Goal: Transaction & Acquisition: Purchase product/service

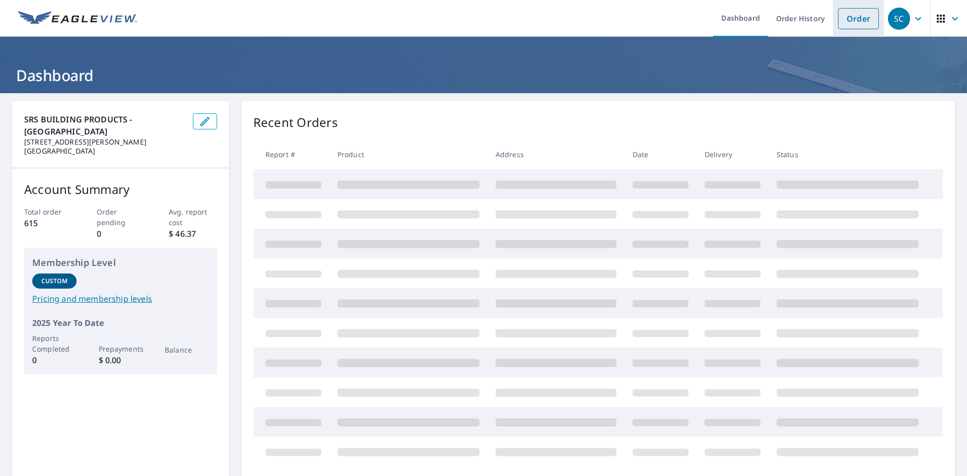
click at [849, 17] on link "Order" at bounding box center [858, 18] width 41 height 21
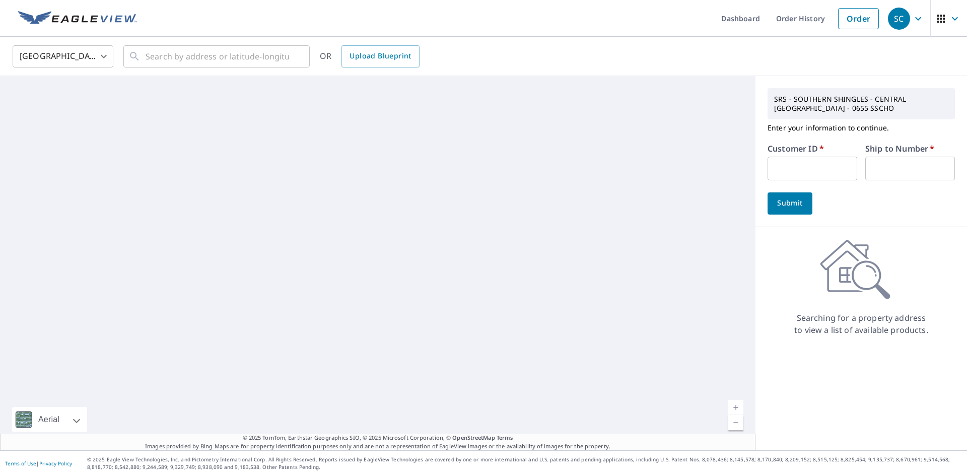
click at [812, 168] on input "text" at bounding box center [812, 169] width 90 height 24
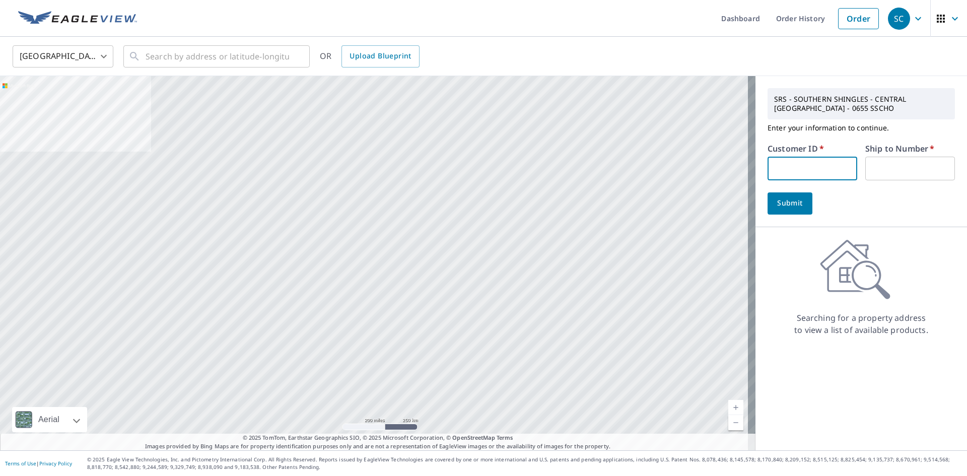
type input "CAS214"
click at [877, 168] on input "text" at bounding box center [910, 169] width 90 height 24
type input "1"
click at [793, 203] on span "Submit" at bounding box center [789, 203] width 29 height 13
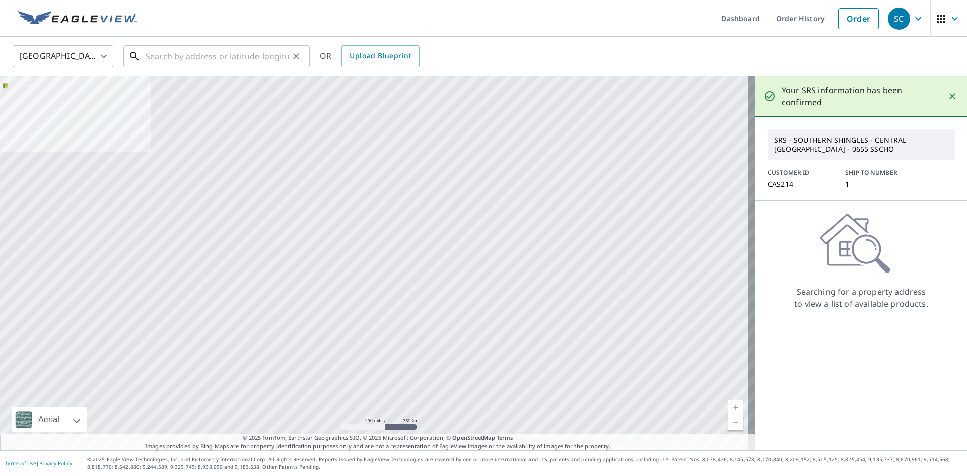
click at [161, 60] on input "text" at bounding box center [218, 56] width 144 height 28
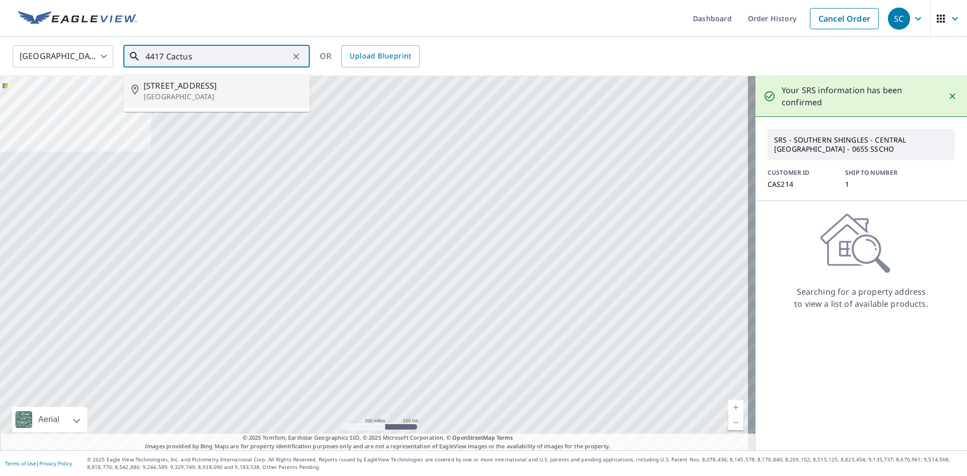
click at [168, 91] on span "[STREET_ADDRESS]" at bounding box center [223, 86] width 158 height 12
type input "[STREET_ADDRESS]"
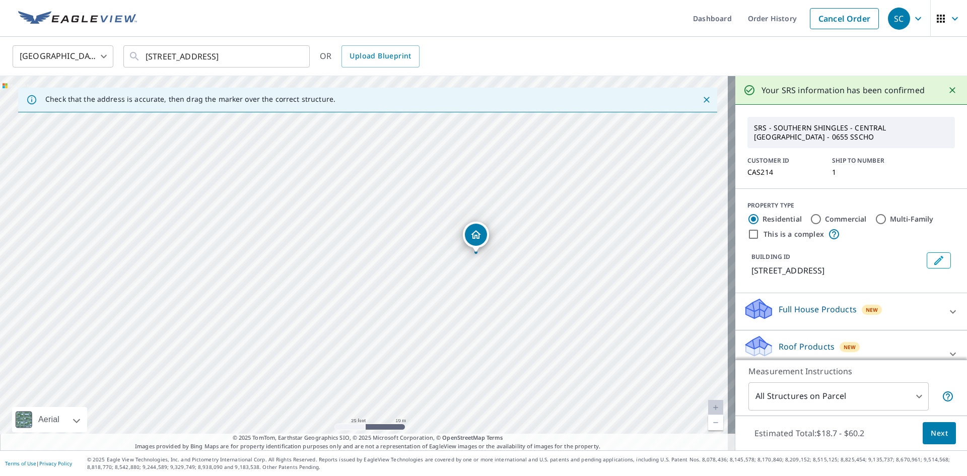
drag, startPoint x: 573, startPoint y: 269, endPoint x: 299, endPoint y: 279, distance: 273.6
click at [299, 279] on div "[STREET_ADDRESS]" at bounding box center [367, 263] width 735 height 374
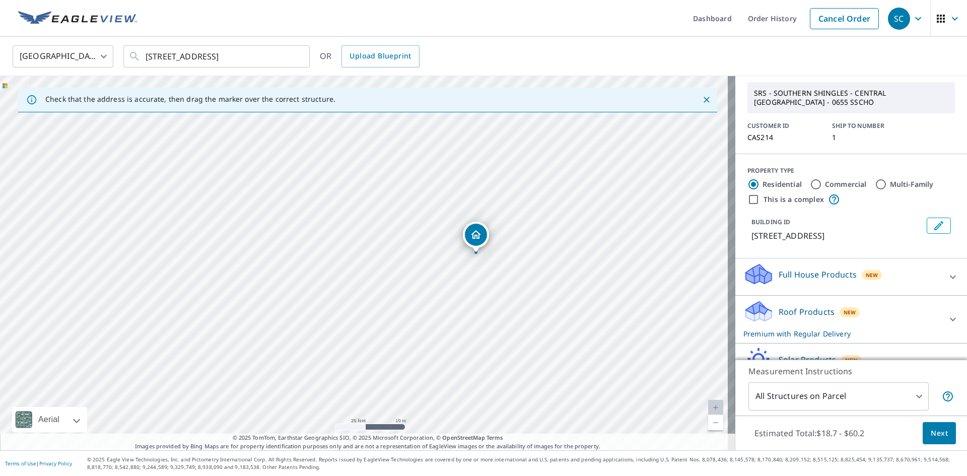
scroll to position [50, 0]
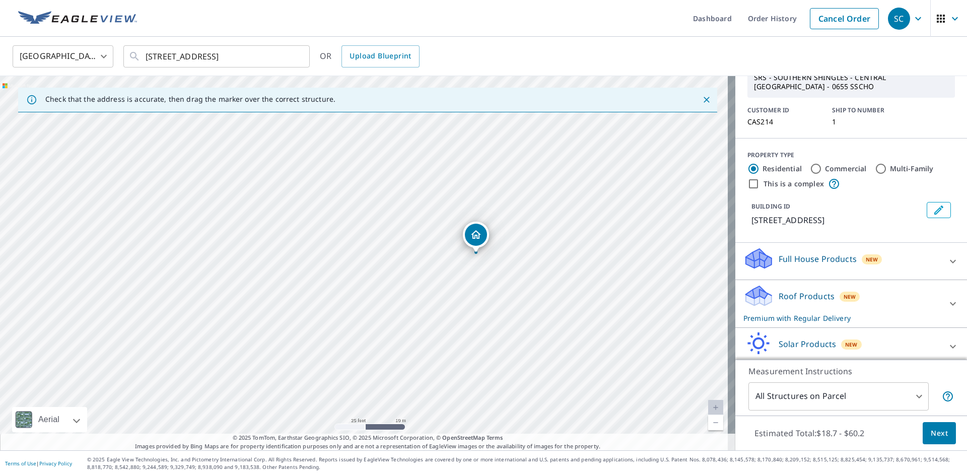
click at [931, 435] on span "Next" at bounding box center [939, 433] width 17 height 13
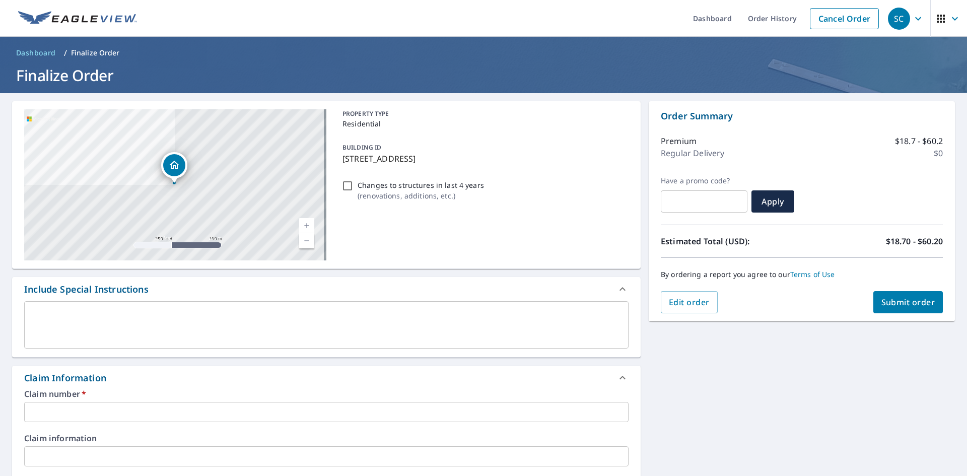
click at [95, 409] on input "text" at bounding box center [326, 412] width 604 height 20
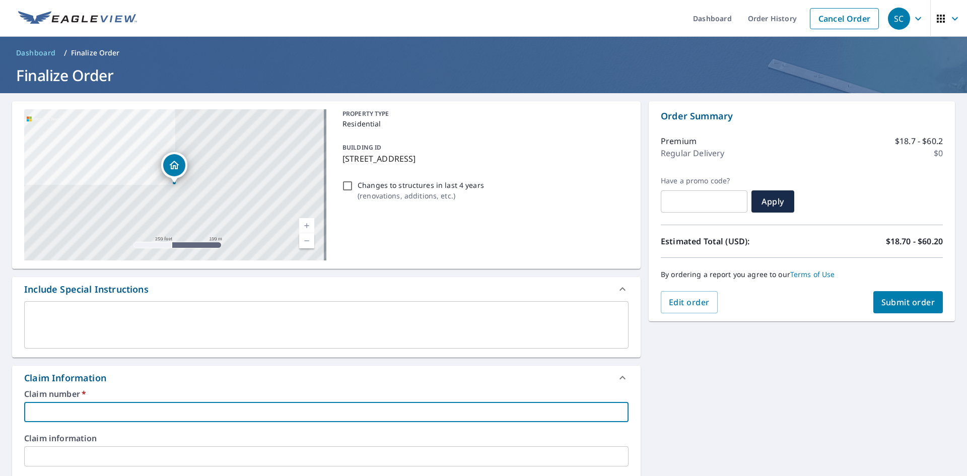
type input "[PERSON_NAME] Roofing & Remodeling"
checkbox input "true"
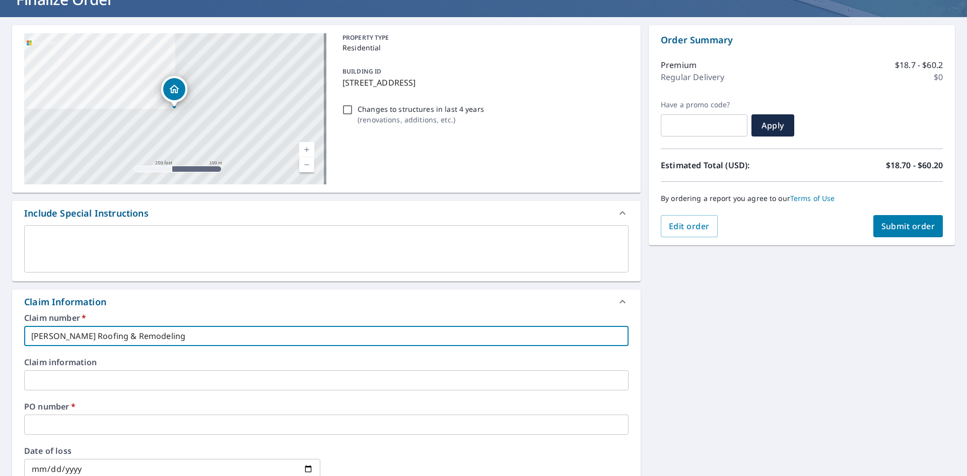
scroll to position [101, 0]
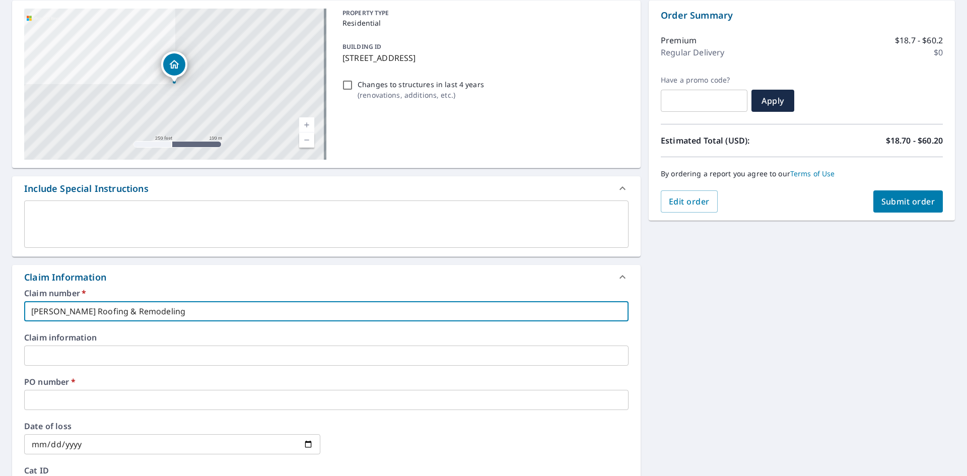
click at [67, 402] on input "text" at bounding box center [326, 400] width 604 height 20
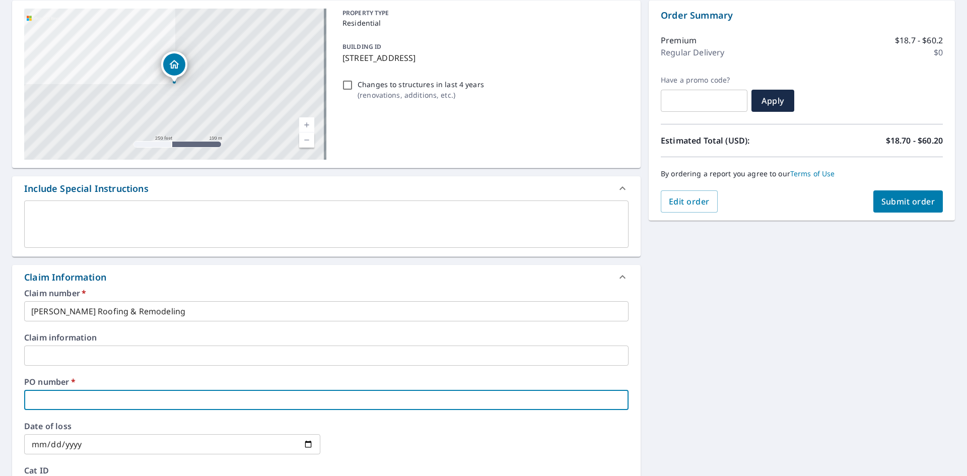
type input "4"
checkbox input "true"
type input "44"
checkbox input "true"
type input "441"
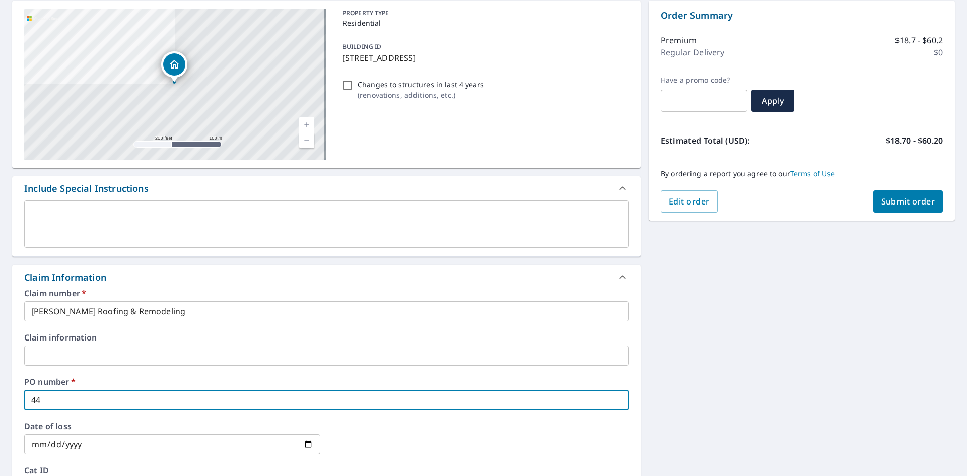
checkbox input "true"
type input "4417"
checkbox input "true"
type input "4417"
checkbox input "true"
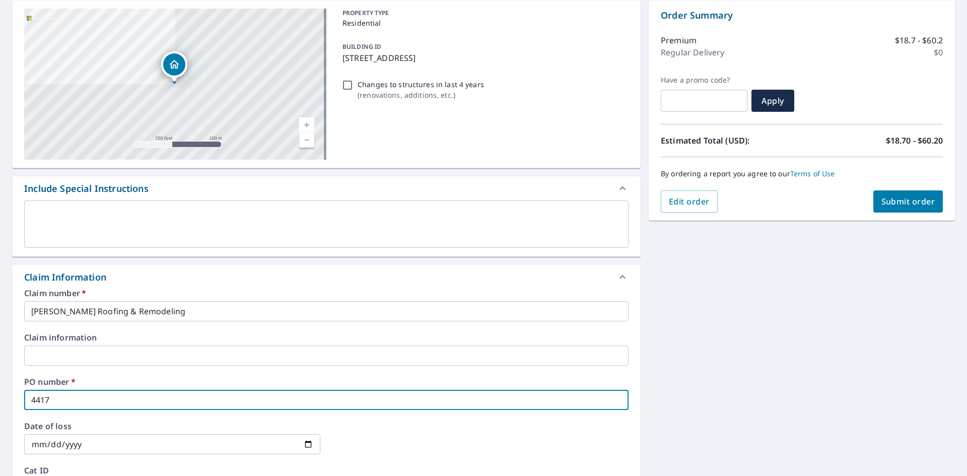
type input "4417 C"
checkbox input "true"
type input "4417 Ca"
checkbox input "true"
type input "4417 Cac"
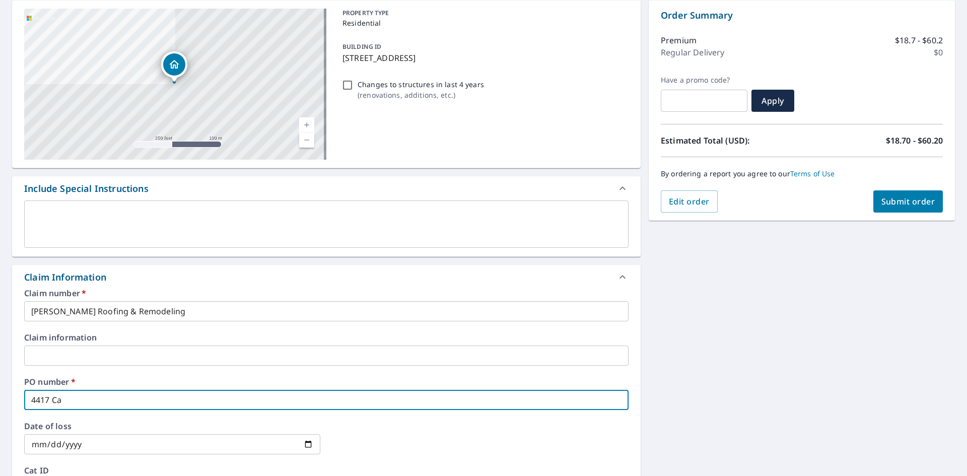
checkbox input "true"
type input "4417 Cact"
checkbox input "true"
type input "4417 Cactu"
checkbox input "true"
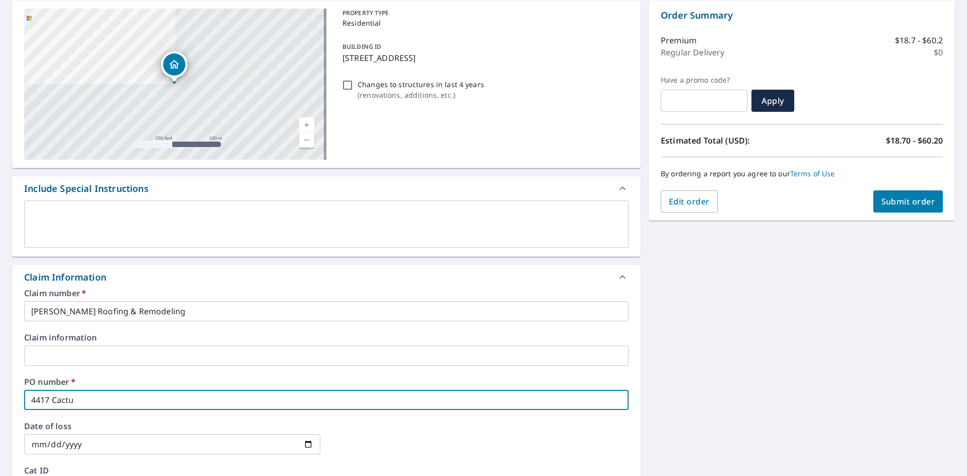
type input "4417 Cactus"
checkbox input "true"
type input "4417 Cactus"
checkbox input "true"
type input "4417 Cactus T"
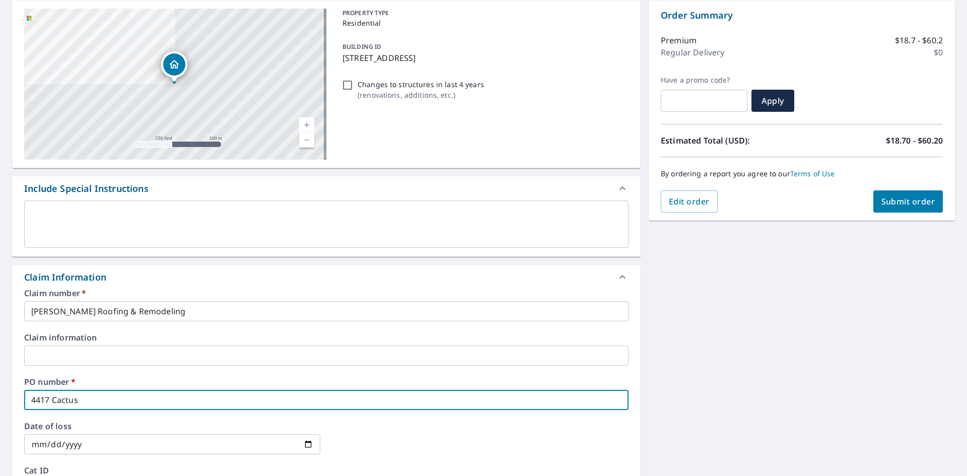
checkbox input "true"
type input "[STREET_ADDRESS]"
checkbox input "true"
type input "4417 Cactus Tra"
checkbox input "true"
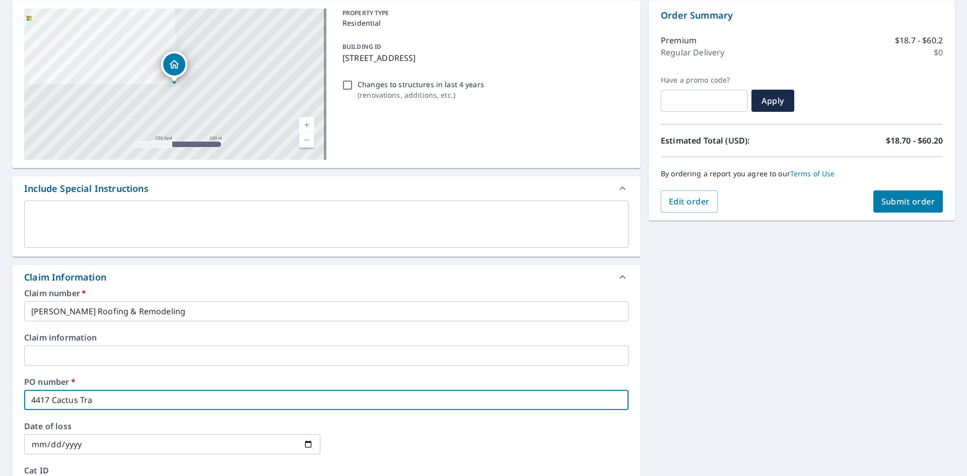
type input "4417 Cactus Trai"
checkbox input "true"
type input "4417 Cactus Trail"
checkbox input "true"
type input "[STREET_ADDRESS],"
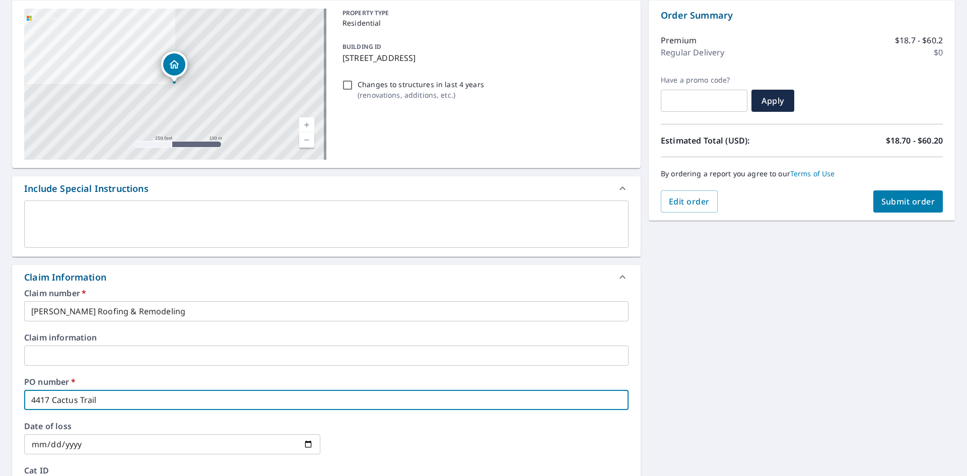
checkbox input "true"
type input "[STREET_ADDRESS],"
checkbox input "true"
type input "[STREET_ADDRESS]"
checkbox input "true"
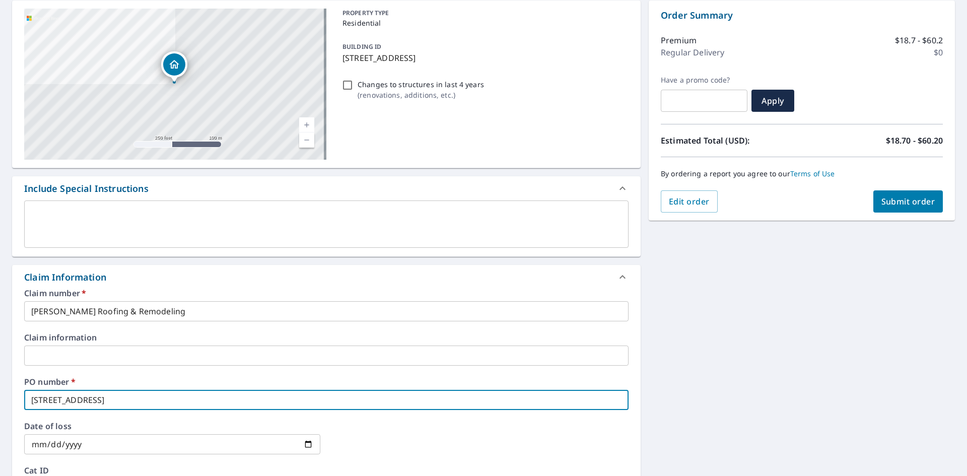
type input "[STREET_ADDRESS]"
checkbox input "true"
type input "[STREET_ADDRESS]"
checkbox input "true"
type input "[STREET_ADDRESS]"
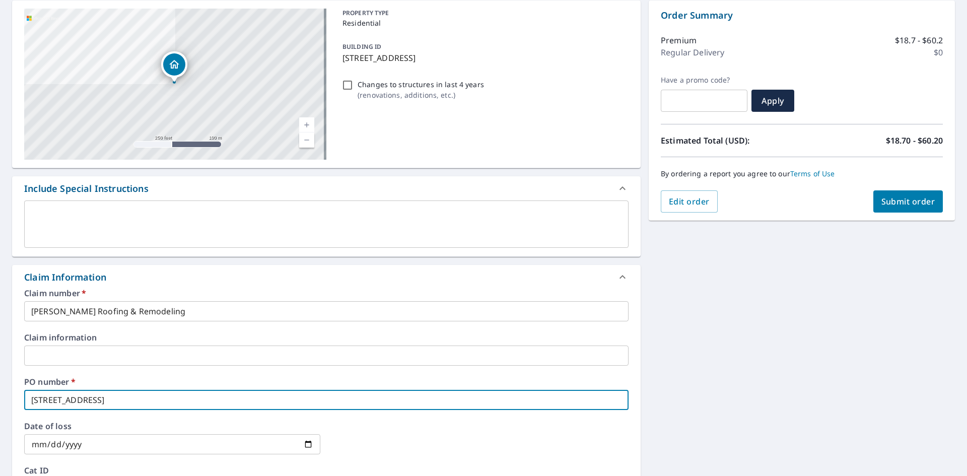
checkbox input "true"
type input "[STREET_ADDRESS]"
checkbox input "true"
type input "[STREET_ADDRESS][DEMOGRAPHIC_DATA]"
checkbox input "true"
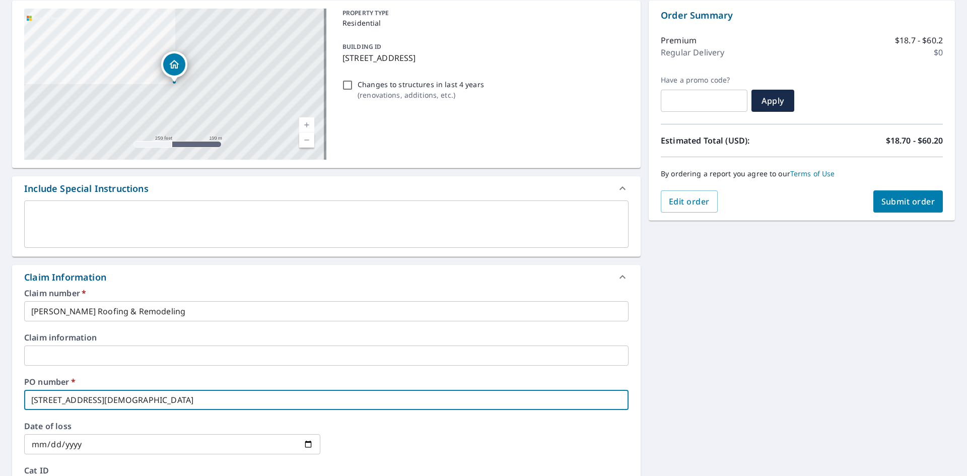
type input "[STREET_ADDRESS][DEMOGRAPHIC_DATA],"
checkbox input "true"
type input "[STREET_ADDRESS][DEMOGRAPHIC_DATA],"
checkbox input "true"
type input "[STREET_ADDRESS][DEMOGRAPHIC_DATA]"
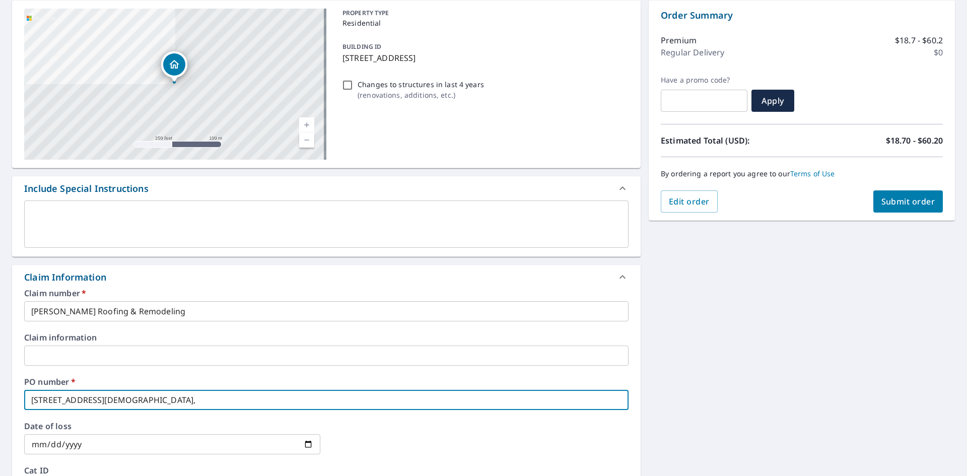
checkbox input "true"
type input "[STREET_ADDRESS]"
checkbox input "true"
type input "[STREET_ADDRESS]"
checkbox input "true"
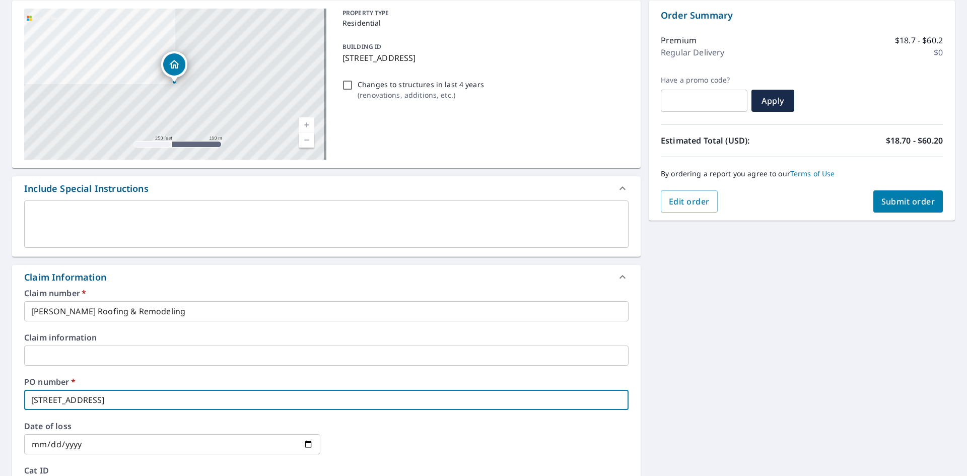
type input "[STREET_ADDRESS]"
checkbox input "true"
type input "[STREET_ADDRESS]"
checkbox input "true"
type input "[STREET_ADDRESS][DEMOGRAPHIC_DATA]"
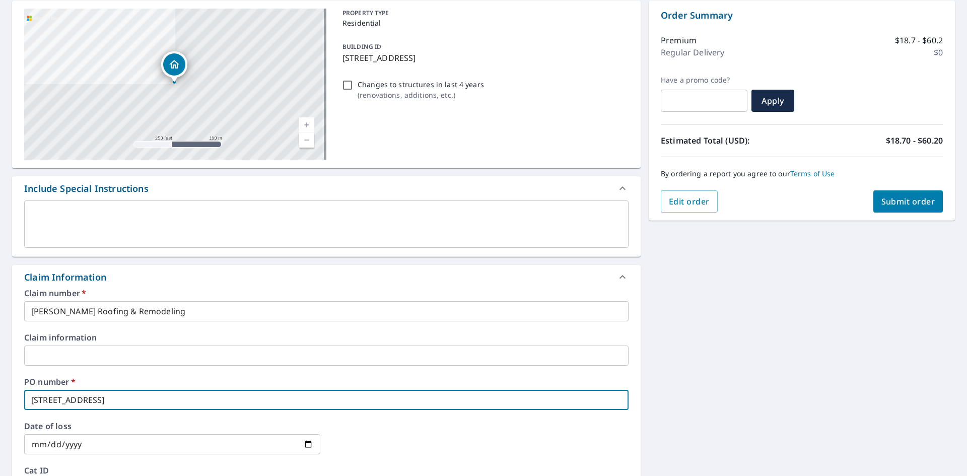
checkbox input "true"
type input "[STREET_ADDRESS]"
checkbox input "true"
type input "[STREET_ADDRESS]"
checkbox input "true"
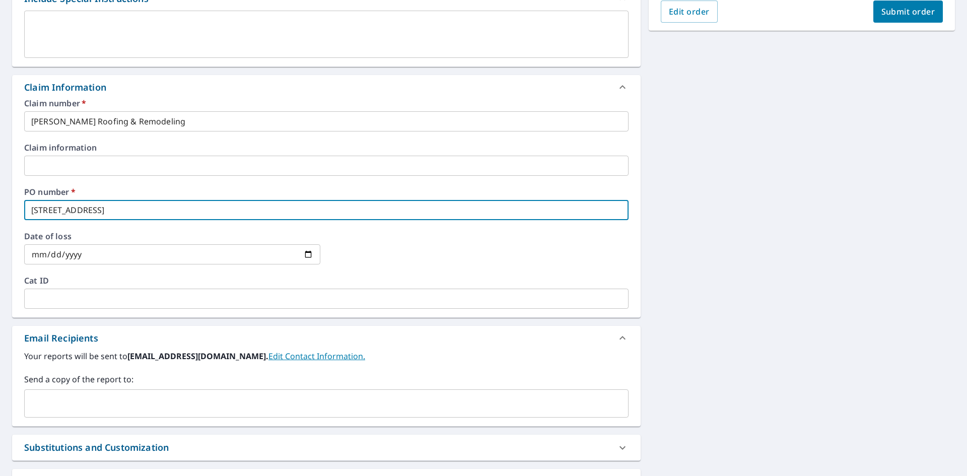
scroll to position [302, 0]
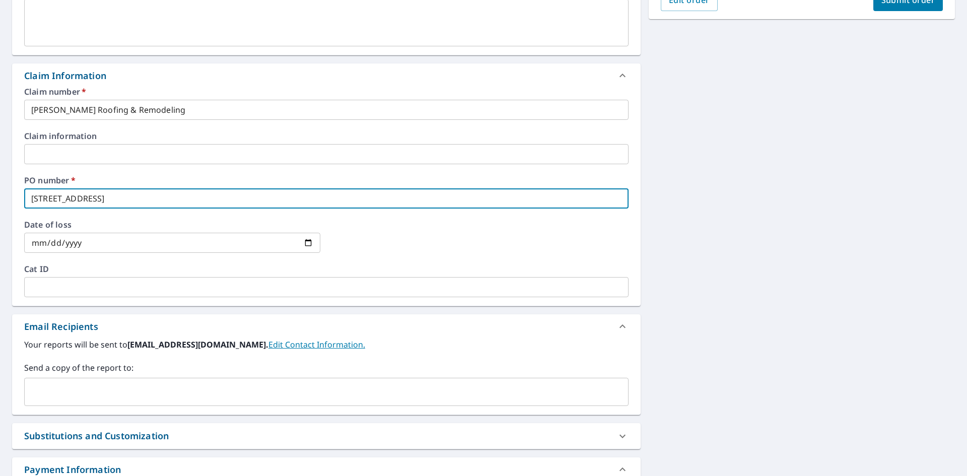
type input "[STREET_ADDRESS]"
click at [48, 390] on input "text" at bounding box center [319, 391] width 580 height 19
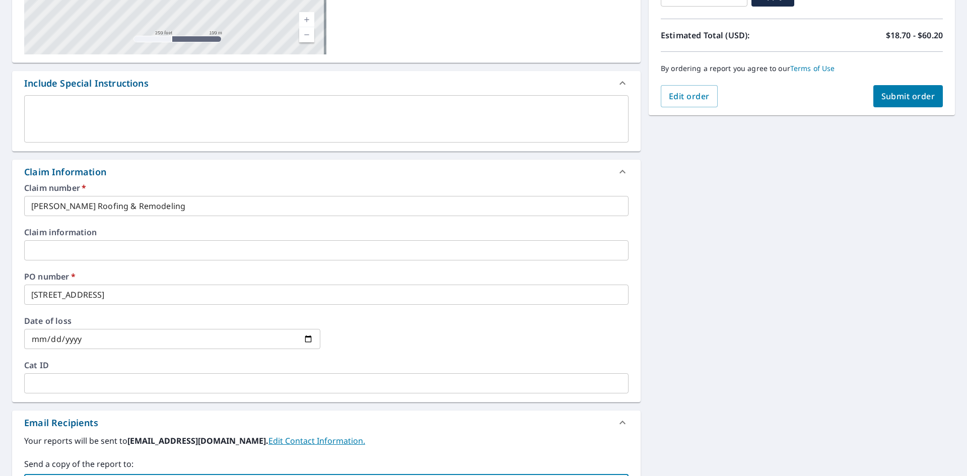
scroll to position [180, 0]
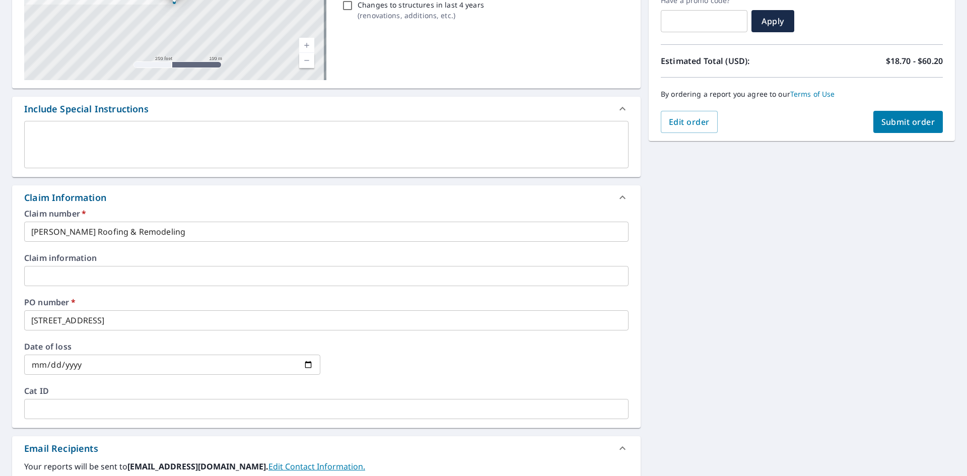
type input "[PERSON_NAME][EMAIL_ADDRESS][PERSON_NAME][DOMAIN_NAME]"
click at [893, 124] on span "Submit order" at bounding box center [908, 121] width 54 height 11
checkbox input "true"
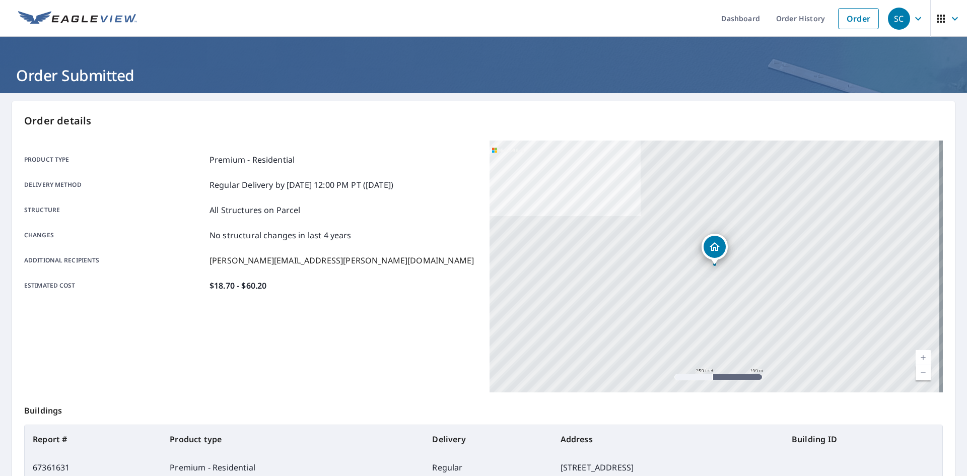
click at [915, 19] on icon "button" at bounding box center [918, 19] width 6 height 4
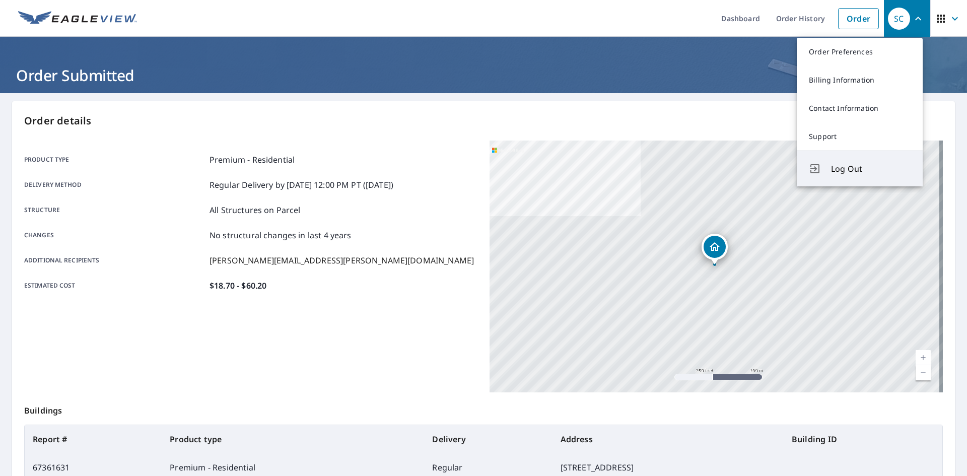
click at [835, 169] on span "Log Out" at bounding box center [871, 169] width 80 height 12
